Goal: Task Accomplishment & Management: Manage account settings

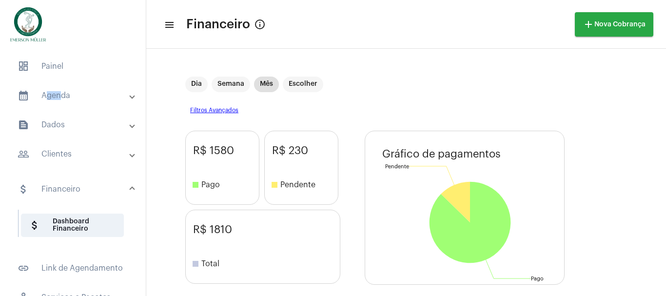
click at [57, 97] on mat-panel-title "calendar_month_outlined Agenda" at bounding box center [74, 96] width 113 height 12
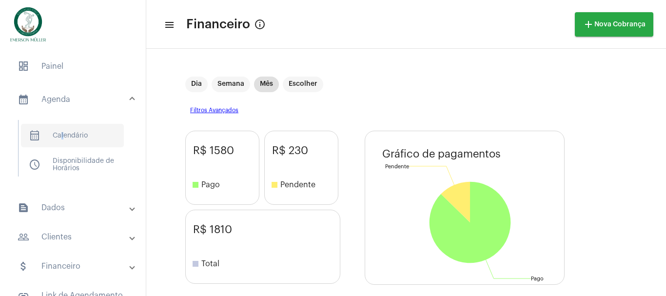
click at [61, 137] on span "calendar_month_outlined Calendário" at bounding box center [72, 135] width 103 height 23
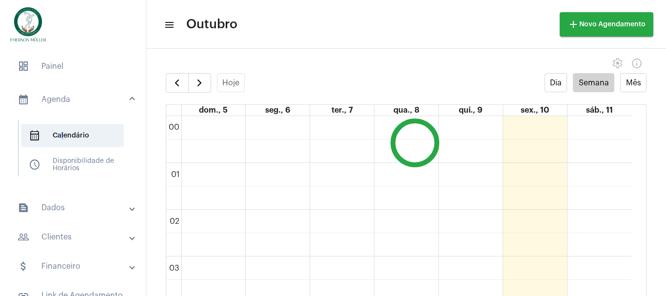
scroll to position [281, 0]
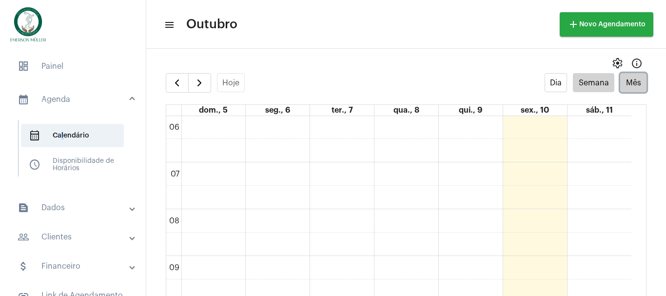
click at [625, 75] on button "Mês" at bounding box center [634, 82] width 26 height 19
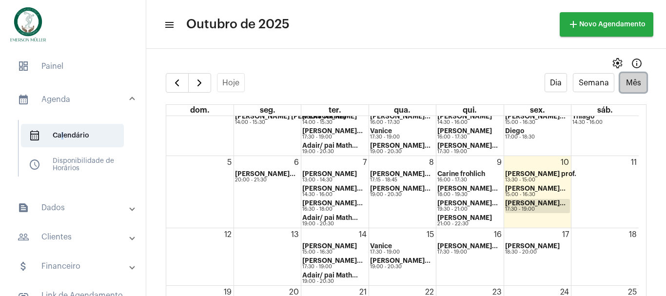
scroll to position [33, 0]
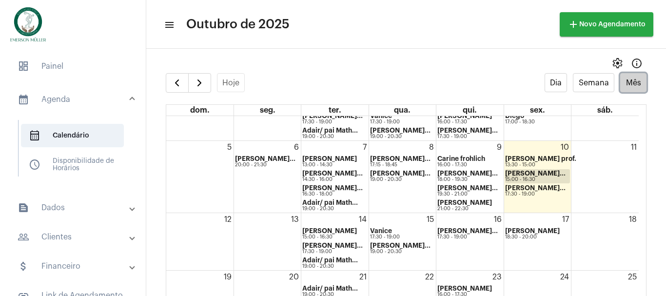
click at [521, 175] on strong "[PERSON_NAME]..." at bounding box center [535, 173] width 60 height 6
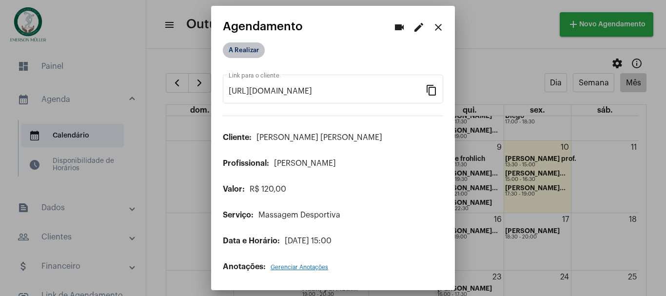
click at [250, 53] on mat-chip "A Realizar" at bounding box center [244, 50] width 42 height 16
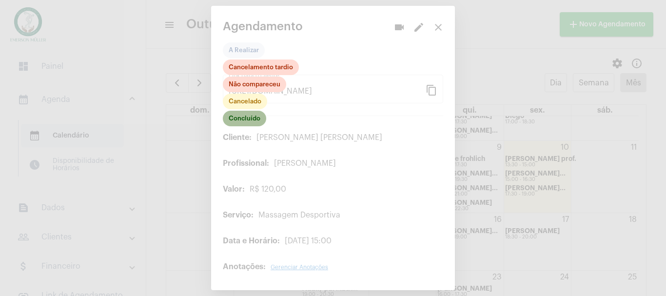
click at [245, 121] on mat-chip "Concluído" at bounding box center [244, 119] width 43 height 16
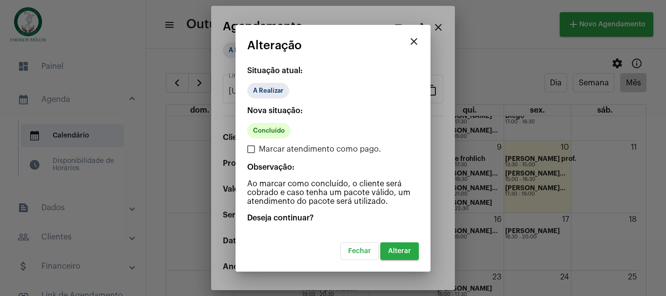
click at [400, 250] on span "Alterar" at bounding box center [399, 251] width 23 height 7
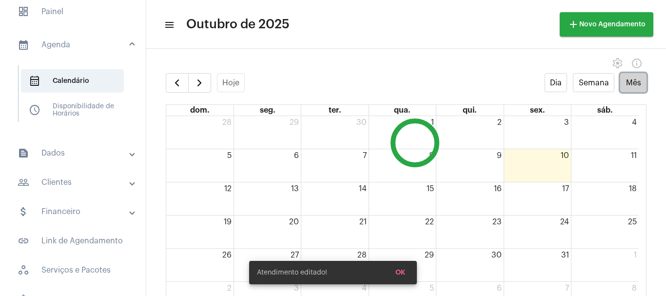
scroll to position [65, 0]
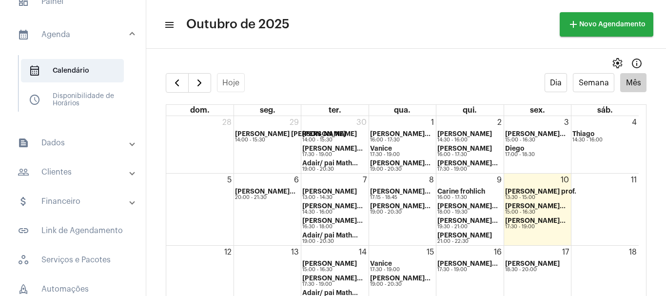
click at [68, 201] on mat-panel-title "attach_money Financeiro" at bounding box center [74, 202] width 113 height 12
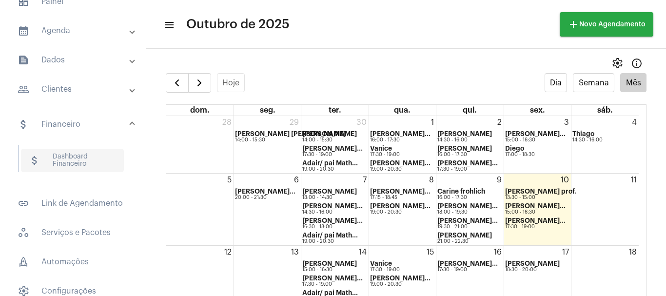
click at [72, 162] on span "attach_money Dashboard Financeiro" at bounding box center [72, 160] width 103 height 23
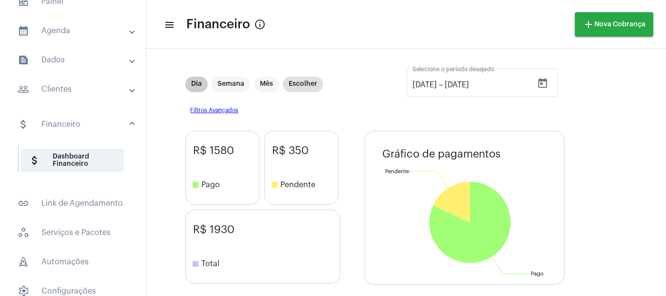
click at [191, 76] on div "Dia Semana Mês Escolher" at bounding box center [254, 85] width 142 height 20
click at [199, 92] on div "Dia Semana Mês Escolher" at bounding box center [254, 85] width 142 height 20
click at [199, 87] on mat-chip "Dia" at bounding box center [196, 85] width 22 height 16
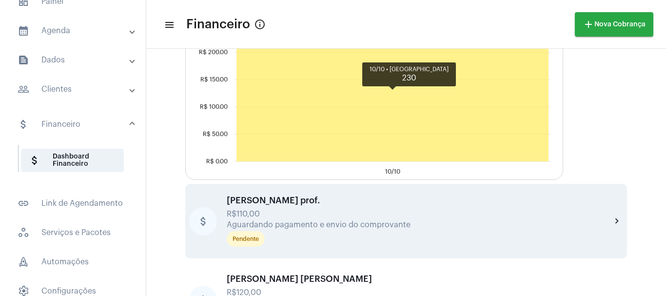
scroll to position [328, 0]
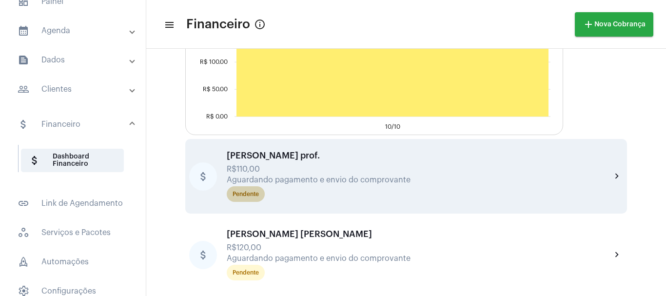
click at [242, 192] on div "Pendente" at bounding box center [246, 194] width 26 height 6
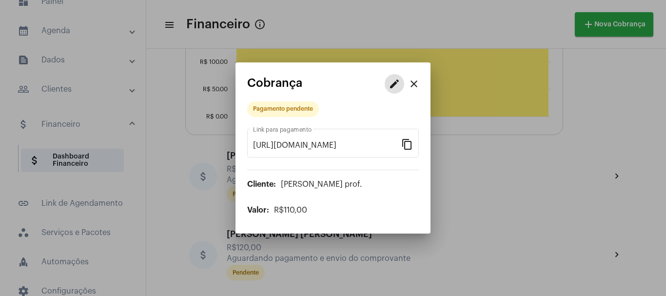
click at [388, 88] on button "edit" at bounding box center [395, 84] width 20 height 20
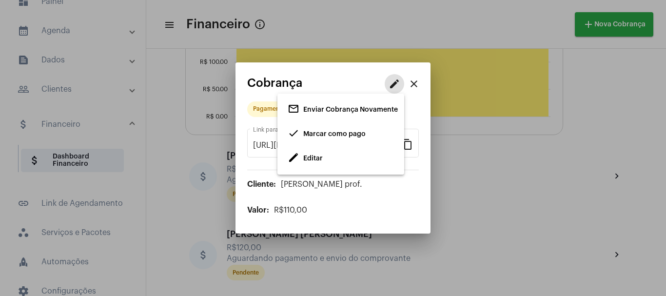
click at [314, 157] on span "Editar" at bounding box center [313, 158] width 20 height 7
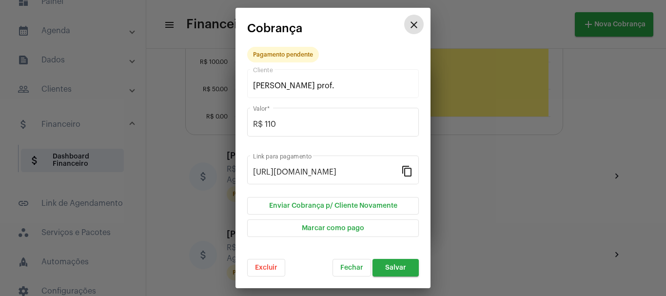
click at [414, 24] on mat-icon "close" at bounding box center [414, 25] width 12 height 12
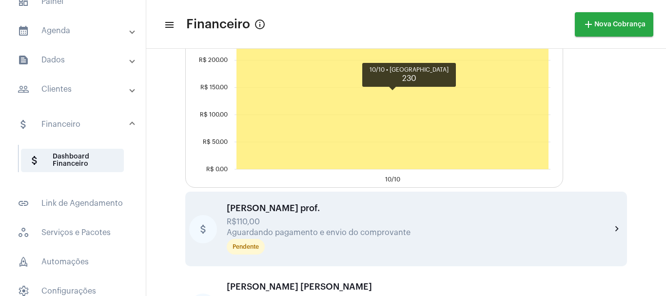
scroll to position [328, 0]
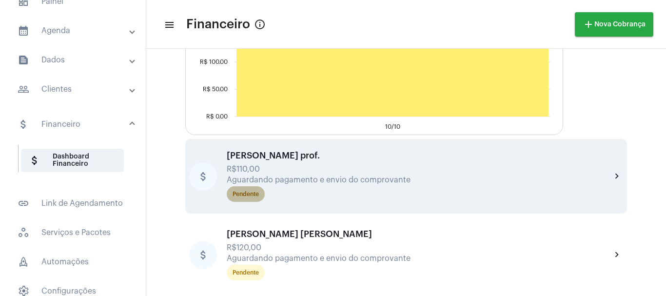
click at [257, 194] on div "Pendente" at bounding box center [246, 194] width 26 height 6
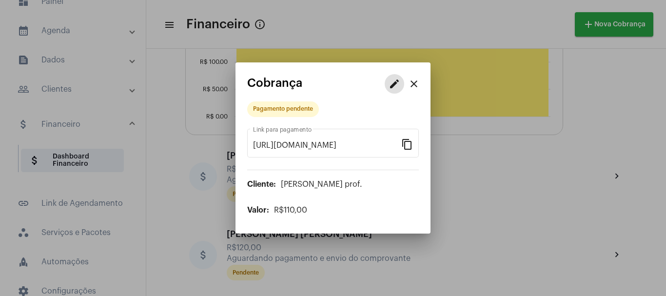
click at [392, 81] on mat-icon "edit" at bounding box center [395, 84] width 12 height 12
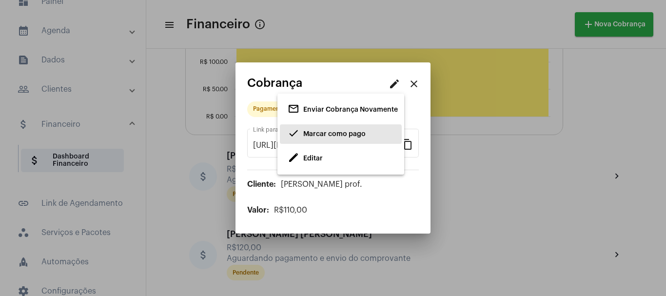
click at [314, 136] on span "Marcar como pago" at bounding box center [334, 134] width 62 height 7
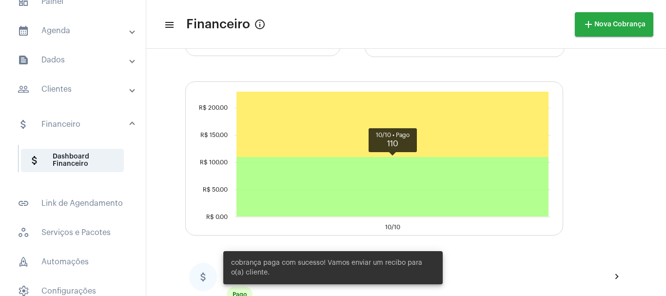
scroll to position [328, 0]
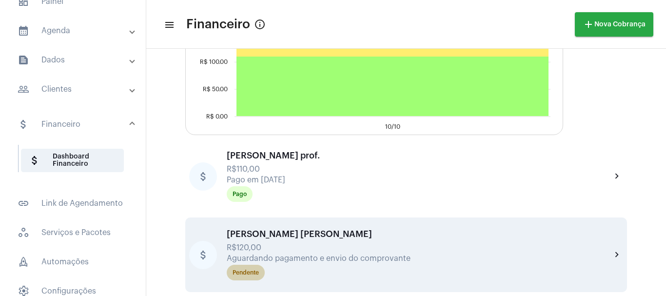
click at [250, 272] on div "Pendente" at bounding box center [246, 273] width 26 height 6
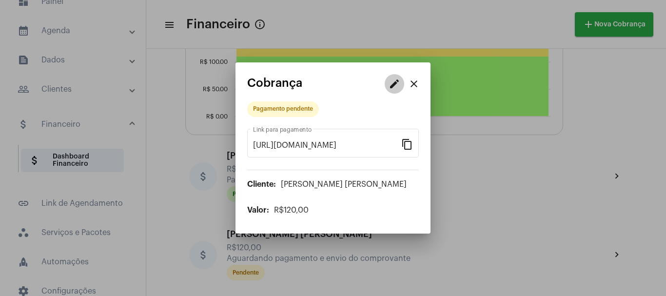
click at [398, 84] on mat-icon "edit" at bounding box center [395, 84] width 12 height 12
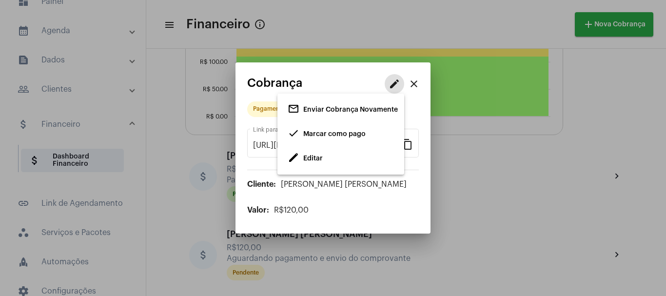
click at [320, 159] on span "Editar" at bounding box center [313, 158] width 20 height 7
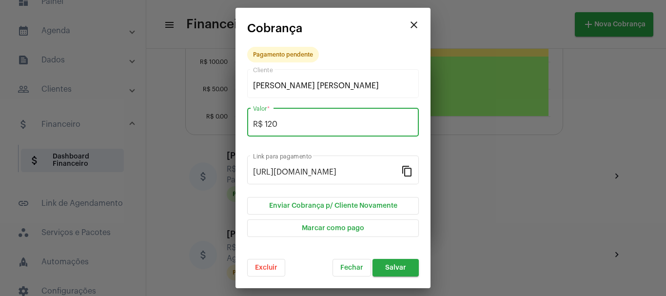
click at [295, 124] on input "R$ 120" at bounding box center [333, 124] width 160 height 9
type input "R$ 110"
click at [393, 265] on span "Salvar" at bounding box center [395, 267] width 21 height 7
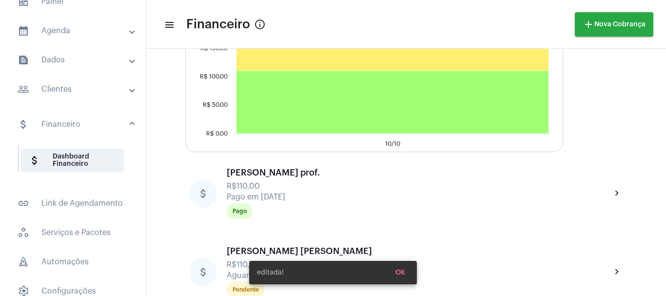
scroll to position [328, 0]
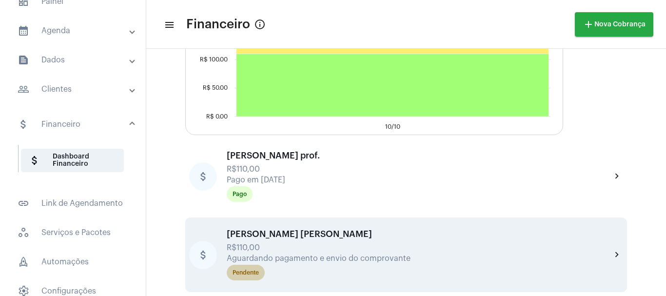
click at [243, 267] on mat-chip "Pendente" at bounding box center [246, 273] width 38 height 16
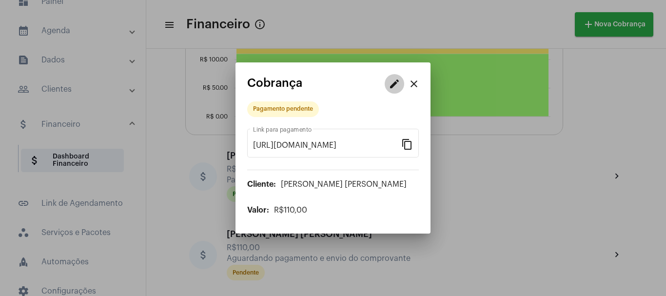
click at [395, 84] on mat-icon "edit" at bounding box center [395, 84] width 12 height 12
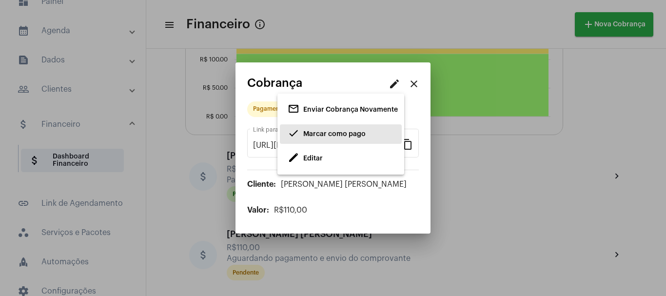
click at [318, 129] on span "done Marcar como pago" at bounding box center [327, 134] width 78 height 18
